Goal: Communication & Community: Ask a question

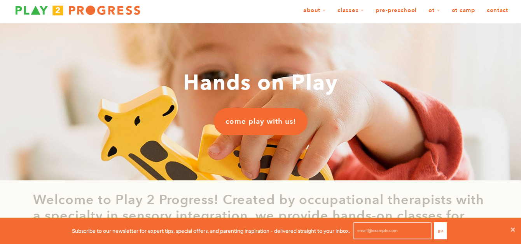
scroll to position [17, 0]
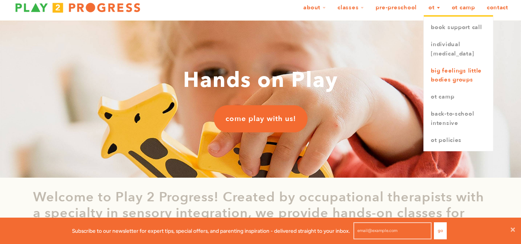
click at [444, 82] on link "Big Feelings Little Bodies Groups" at bounding box center [458, 76] width 69 height 26
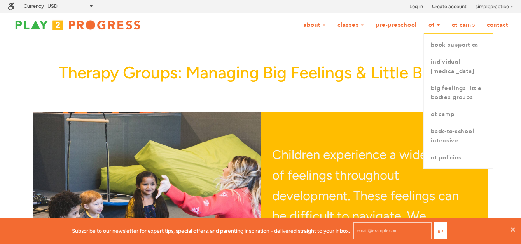
click at [436, 26] on link "OT" at bounding box center [434, 25] width 22 height 15
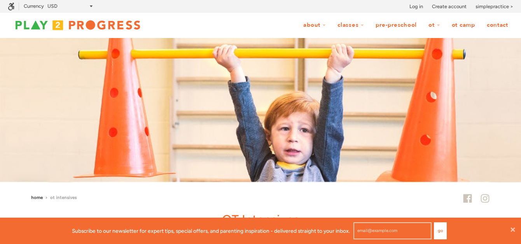
scroll to position [0, 6]
click at [436, 29] on link "OT" at bounding box center [434, 25] width 22 height 15
click at [435, 24] on link "OT" at bounding box center [434, 25] width 22 height 15
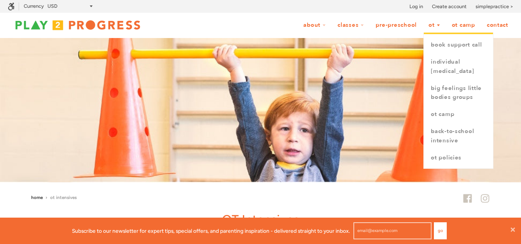
click at [435, 24] on link "OT" at bounding box center [434, 25] width 22 height 15
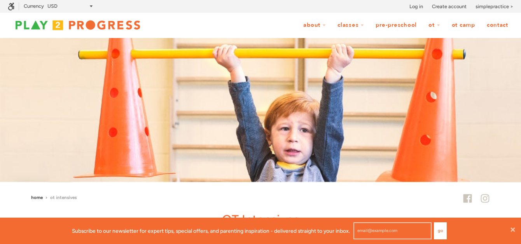
scroll to position [0, 6]
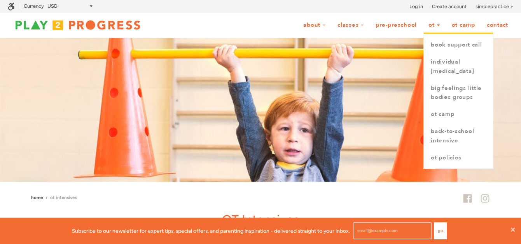
click at [438, 26] on link "OT" at bounding box center [434, 25] width 22 height 15
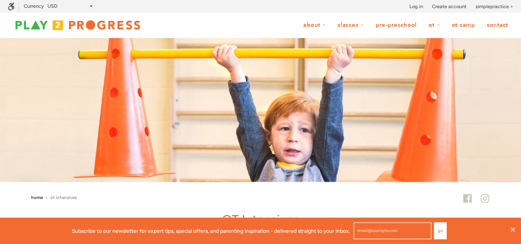
scroll to position [0, 6]
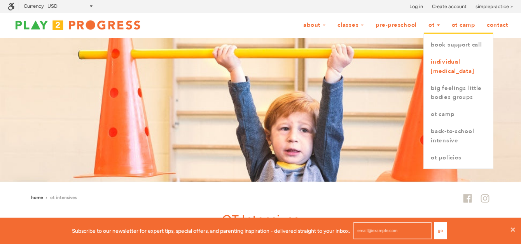
drag, startPoint x: 0, startPoint y: 0, endPoint x: 444, endPoint y: 73, distance: 450.4
click at [444, 33] on li "OT book support call Individual Occupational Therapy Big Feelings Little Bodies…" at bounding box center [434, 25] width 22 height 15
click at [444, 71] on link "Individual [MEDICAL_DATA]" at bounding box center [458, 67] width 69 height 26
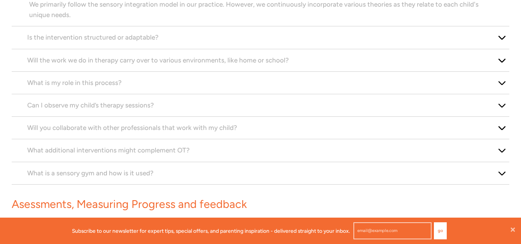
scroll to position [710, 0]
click at [129, 106] on span "Can I observe my child’s therapy sessions?" at bounding box center [90, 105] width 127 height 8
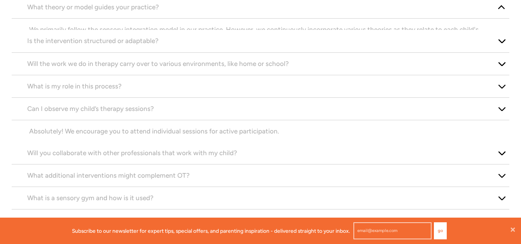
scroll to position [655, 0]
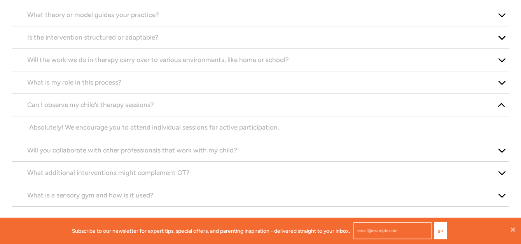
click at [124, 89] on div "What is my role in this process?" at bounding box center [260, 82] width 497 height 23
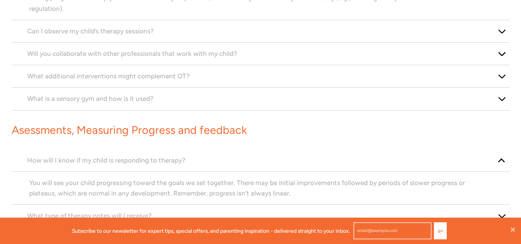
scroll to position [774, 0]
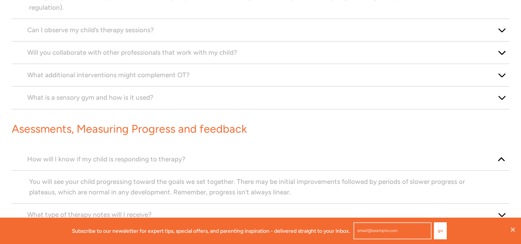
click at [138, 94] on span "What is a sensory gym and how is it used?" at bounding box center [90, 98] width 126 height 8
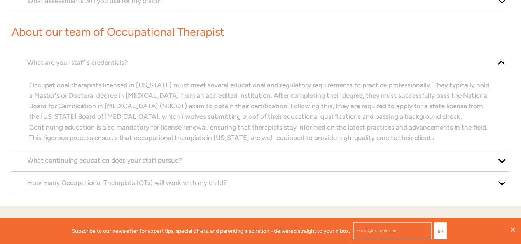
scroll to position [1082, 0]
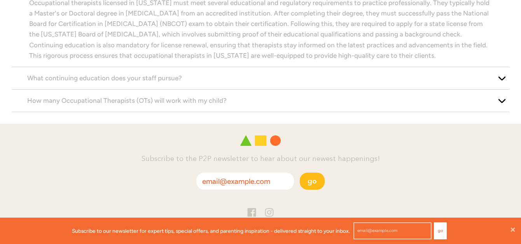
click at [138, 104] on span "How many Occupational Therapists (OTs) will work with my child?" at bounding box center [126, 101] width 199 height 8
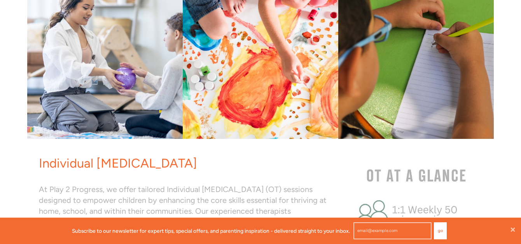
scroll to position [0, 0]
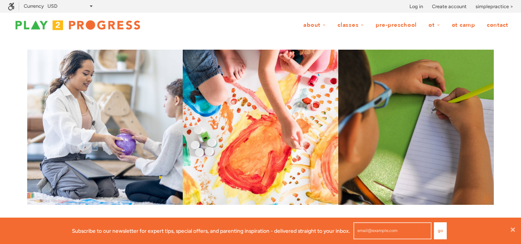
click at [459, 23] on link "OT Camp" at bounding box center [462, 25] width 33 height 15
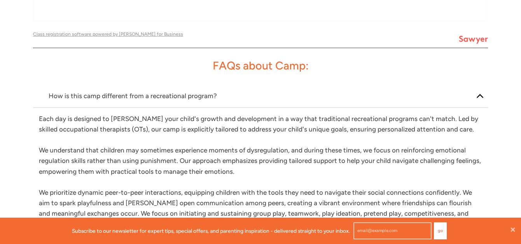
scroll to position [1133, 0]
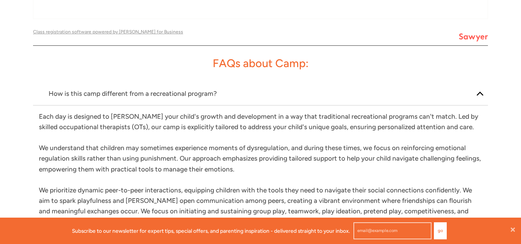
click at [196, 89] on p "How is this camp different from a recreational program?" at bounding box center [261, 94] width 424 height 10
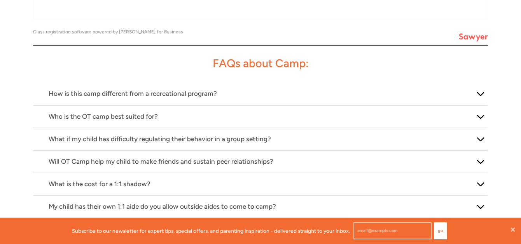
click at [196, 89] on p "How is this camp different from a recreational program?" at bounding box center [261, 94] width 424 height 10
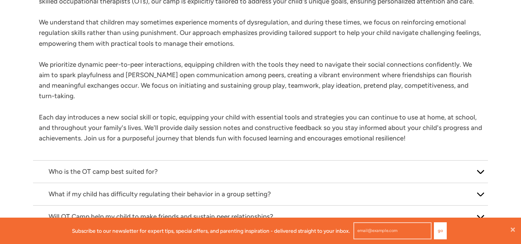
scroll to position [1269, 0]
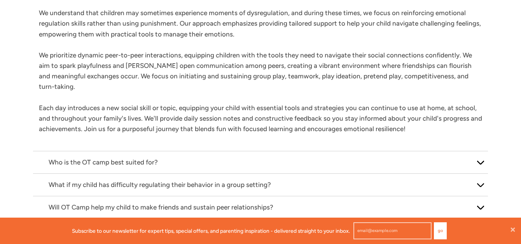
click at [153, 157] on p "Who is the OT camp best suited for?" at bounding box center [261, 162] width 424 height 10
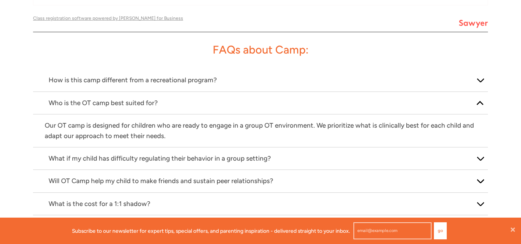
scroll to position [1148, 0]
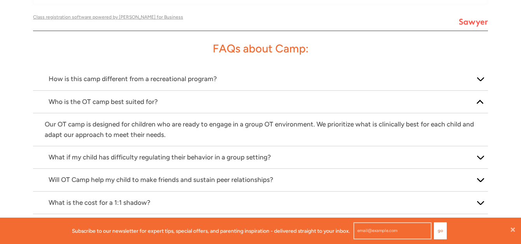
click at [156, 152] on p "What if my child has difficulty regulating their behavior in a group setting?" at bounding box center [261, 157] width 424 height 10
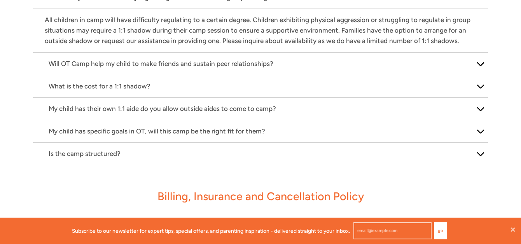
scroll to position [1280, 0]
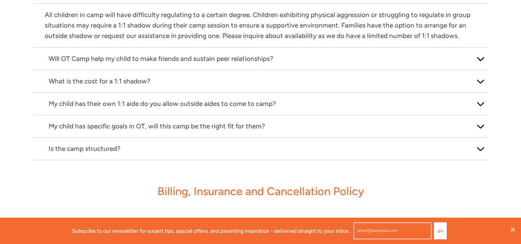
click at [152, 48] on div "Will OT Camp help my child to make friends and sustain peer relationships?" at bounding box center [260, 59] width 455 height 23
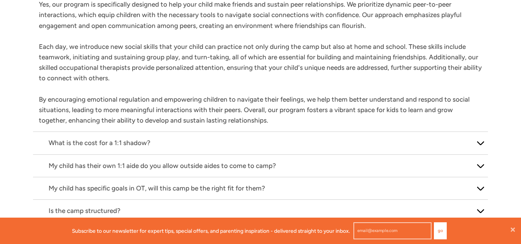
scroll to position [1314, 0]
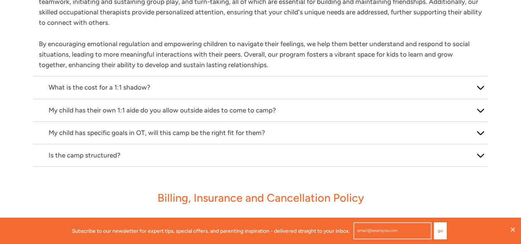
click at [141, 77] on div "What is the cost for a 1:1 shadow?" at bounding box center [260, 88] width 455 height 23
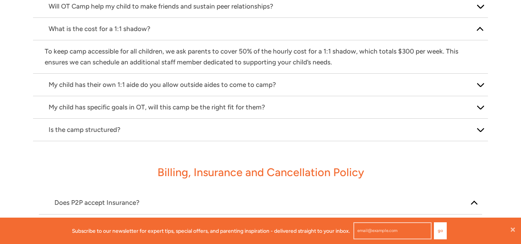
scroll to position [1290, 0]
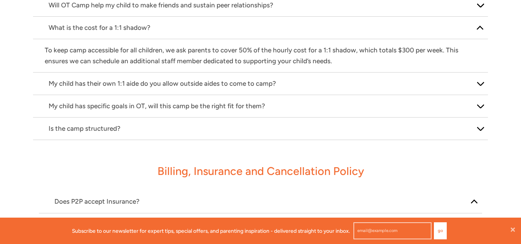
click at [185, 73] on div "My child has their own 1:1 aide do you allow outside aides to come to camp?" at bounding box center [260, 84] width 455 height 23
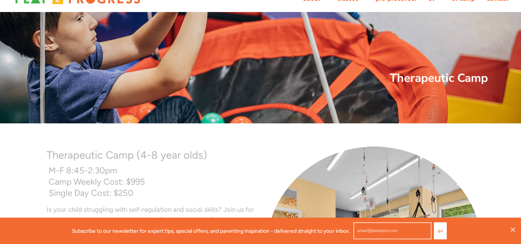
scroll to position [0, 0]
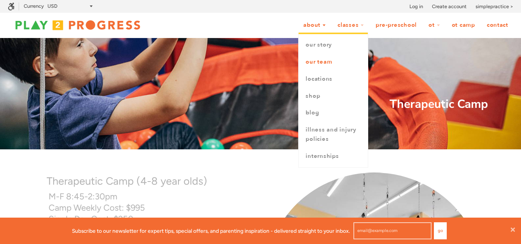
click at [317, 60] on link "Our Team" at bounding box center [332, 62] width 69 height 17
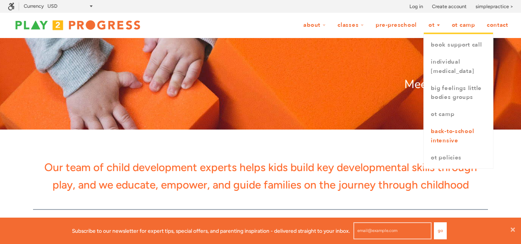
click at [436, 142] on link "Back-to-School Intensive" at bounding box center [458, 136] width 69 height 26
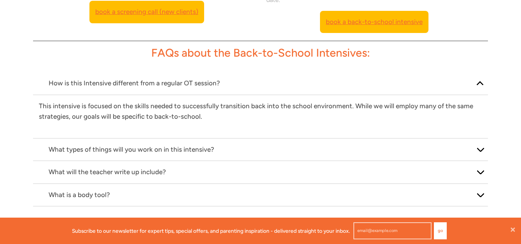
scroll to position [437, 0]
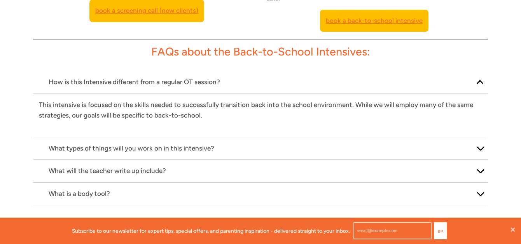
click at [131, 84] on p "How is this Intensive different from a regular OT session?" at bounding box center [261, 82] width 424 height 10
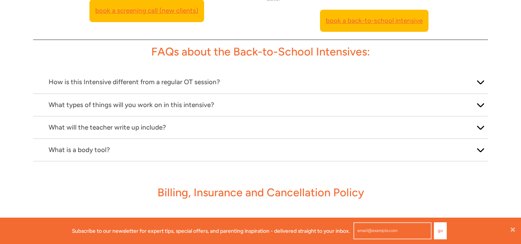
click at [131, 84] on p "How is this Intensive different from a regular OT session?" at bounding box center [261, 82] width 424 height 10
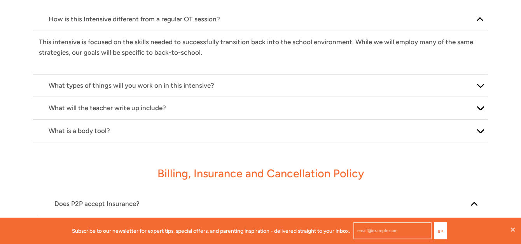
scroll to position [500, 0]
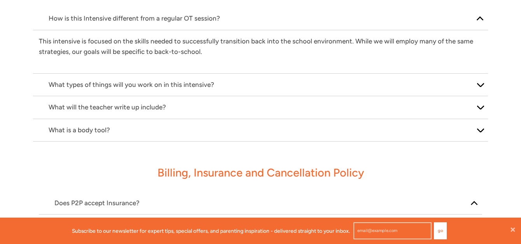
click at [134, 89] on p "What types of things will you work on in this intensive?" at bounding box center [261, 85] width 424 height 10
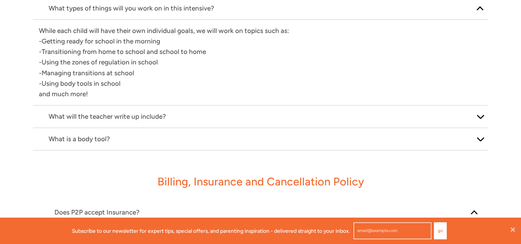
scroll to position [535, 0]
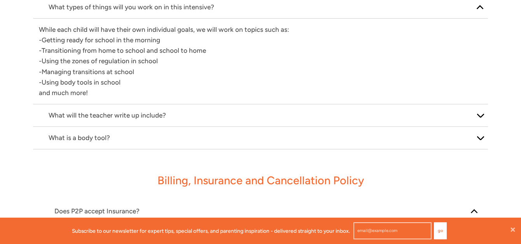
click at [113, 134] on p "What is a body tool?" at bounding box center [261, 138] width 424 height 10
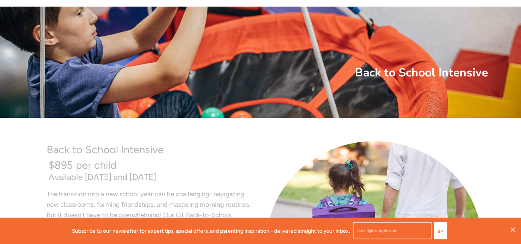
scroll to position [0, 0]
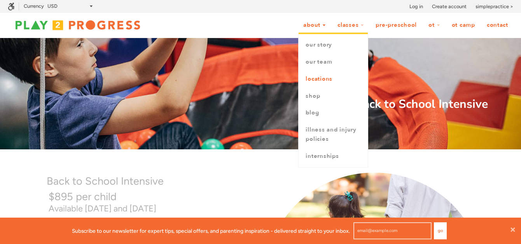
click at [316, 77] on link "Locations" at bounding box center [332, 79] width 69 height 17
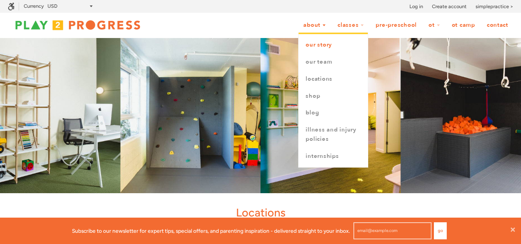
click at [319, 45] on link "Our Story" at bounding box center [332, 45] width 69 height 17
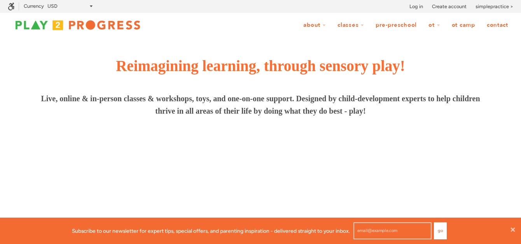
scroll to position [6, 6]
click at [502, 23] on link "Contact" at bounding box center [496, 25] width 31 height 15
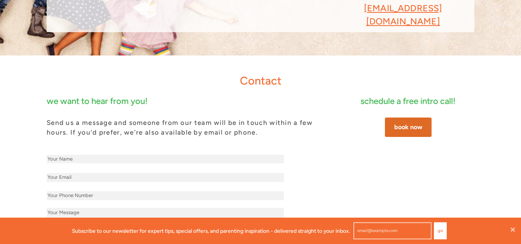
scroll to position [161, 0]
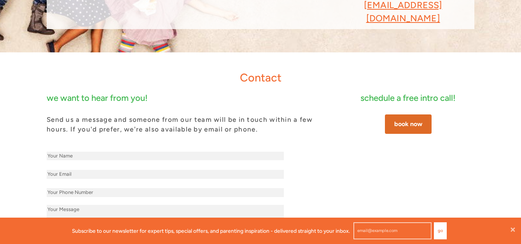
click at [149, 152] on input "text" at bounding box center [165, 156] width 237 height 9
type input "Daniela Gesundheit"
type input "zephyr.akiva@gmail.com"
click at [104, 188] on input "text" at bounding box center [165, 192] width 237 height 9
type input "8182193246"
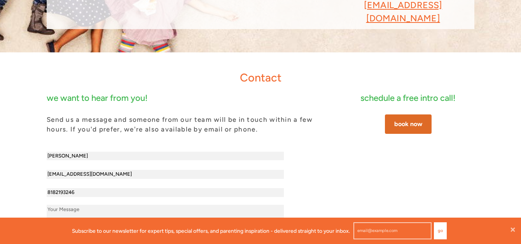
click at [87, 205] on textarea at bounding box center [165, 214] width 237 height 18
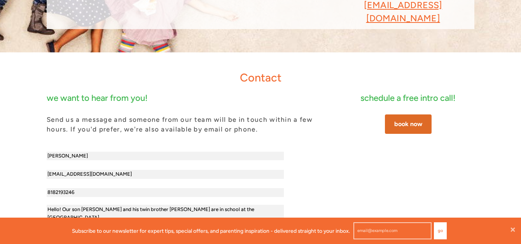
click at [172, 205] on textarea "Hello! Our son Akiva and his twin brother Zephyr are in school at the Silverlak…" at bounding box center [165, 214] width 237 height 18
click at [262, 205] on textarea "Hello! Our son Akiva and his twin brother Zephyr are in preschool school at the…" at bounding box center [165, 214] width 237 height 18
click at [263, 205] on textarea "Hello! Our son Akiva and his twin brother Zephyr are in preschool school at the…" at bounding box center [165, 214] width 237 height 18
click at [155, 205] on textarea "Hello! Our son Akiva and his twin brother Zephyr are in preschool school at the…" at bounding box center [165, 214] width 237 height 18
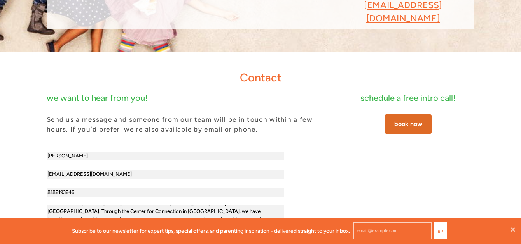
click at [155, 205] on textarea "Hello! Our son Akiva and his twin brother Zephyr are in preschool school at the…" at bounding box center [165, 214] width 237 height 18
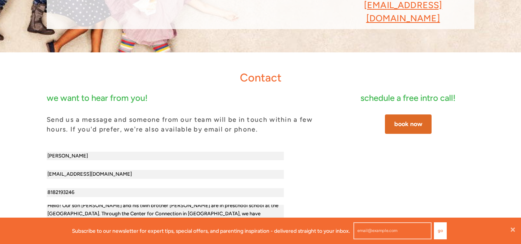
scroll to position [8, 0]
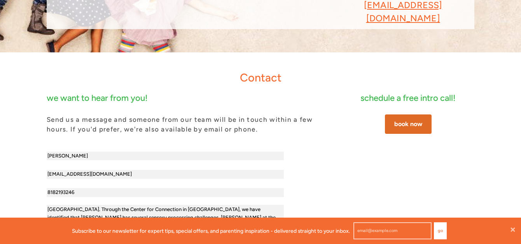
click at [262, 205] on textarea "Hello! Our son Akiva and his twin brother Zephyr are in preschool school at the…" at bounding box center [165, 214] width 237 height 18
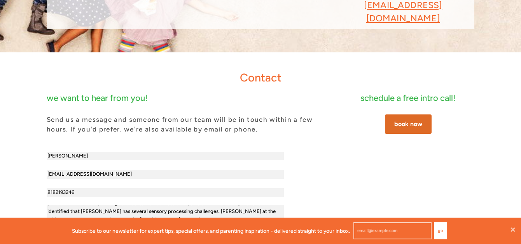
click at [96, 205] on textarea "Hello! Our son Akiva and his twin brother Zephyr are in preschool school at the…" at bounding box center [165, 214] width 237 height 18
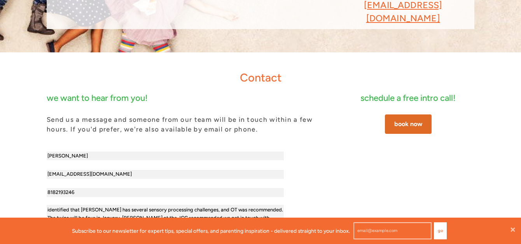
drag, startPoint x: 239, startPoint y: 159, endPoint x: 164, endPoint y: 157, distance: 74.2
click at [164, 205] on textarea "Hello! Our son Akiva and his twin brother Zephyr are in preschool school at the…" at bounding box center [165, 214] width 237 height 18
click at [259, 205] on textarea "Hello! Our son Akiva and his twin brother Zephyr are in preschool school at the…" at bounding box center [165, 214] width 237 height 18
click at [202, 205] on textarea "Hello! Our son Akiva and his twin brother Zephyr are in preschool school at the…" at bounding box center [165, 214] width 237 height 18
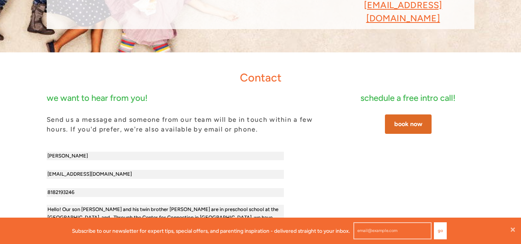
click at [202, 205] on textarea "Hello! Our son Akiva and his twin brother Zephyr are in preschool school at the…" at bounding box center [165, 214] width 237 height 18
click at [247, 205] on textarea "Hello! Our son Akiva and his twin brother Zephyr are in preschool at the Silver…" at bounding box center [165, 214] width 237 height 18
click at [202, 205] on textarea "Hello! Our son Akiva and his twin brother Zephyr are in preschool at the Silver…" at bounding box center [165, 214] width 237 height 18
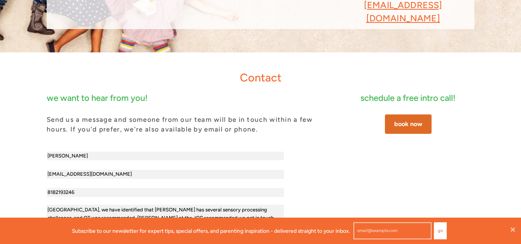
scroll to position [23, 0]
type textarea "Hello! Our son Akiva and his twin brother Zephyr are in preschool at the Silver…"
click at [128, 152] on input "Daniela Gesundheit" at bounding box center [165, 156] width 237 height 9
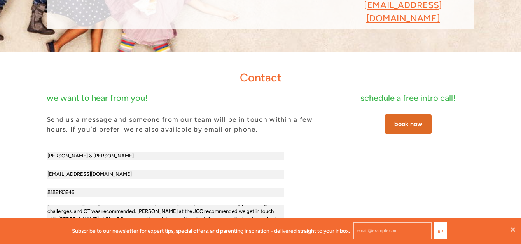
scroll to position [24, 0]
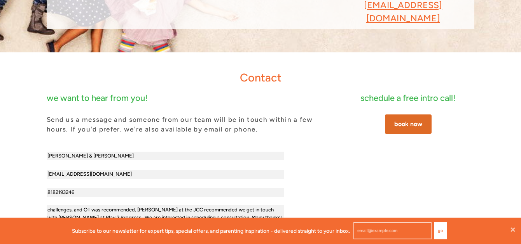
type input "Daniela Gesundheit & Eric Cheng"
click at [160, 231] on button "submit" at bounding box center [165, 239] width 54 height 16
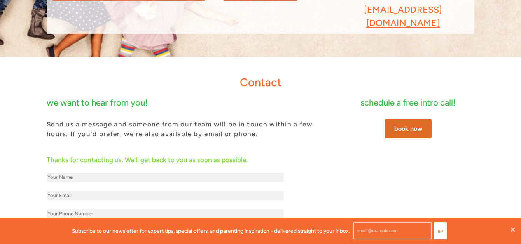
scroll to position [148, 0]
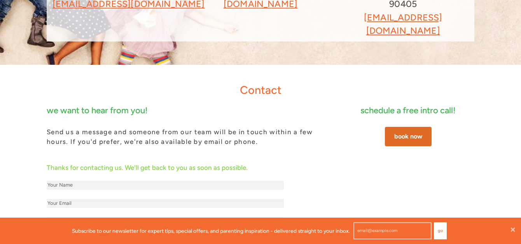
click at [401, 127] on link "book now" at bounding box center [408, 136] width 47 height 19
